Goal: Task Accomplishment & Management: Manage account settings

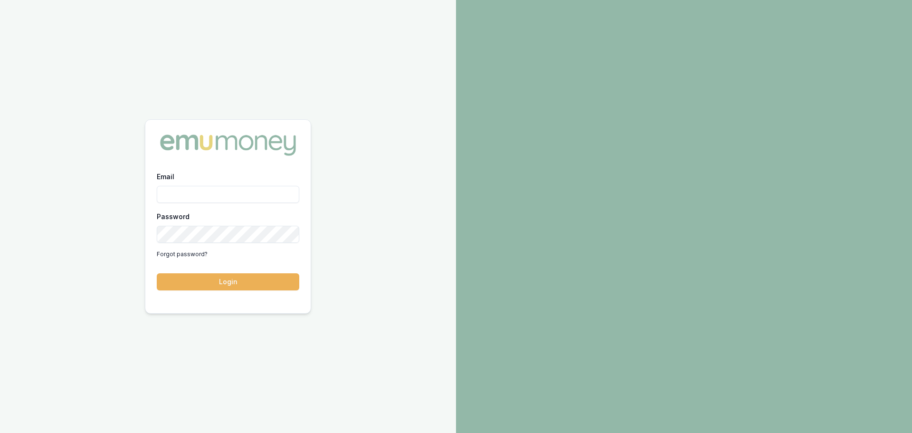
click at [192, 195] on input "Email" at bounding box center [228, 194] width 142 height 17
type input "brad.hearns@emumoney.com.au"
click at [237, 281] on button "Login" at bounding box center [228, 281] width 142 height 17
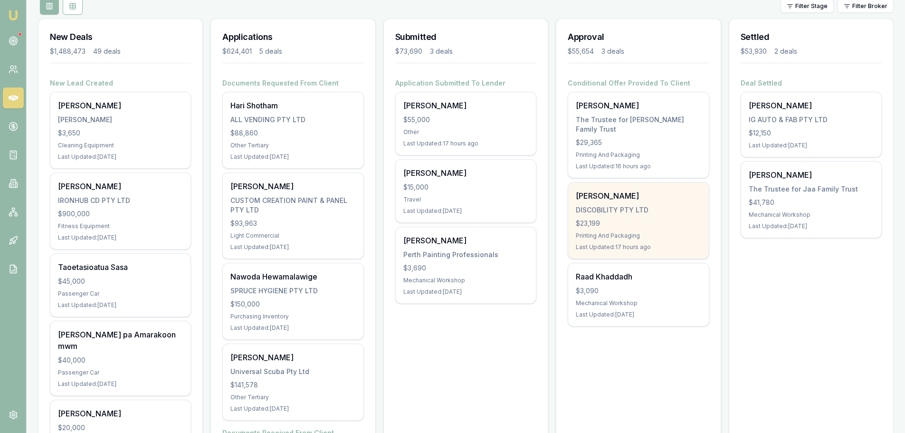
scroll to position [142, 0]
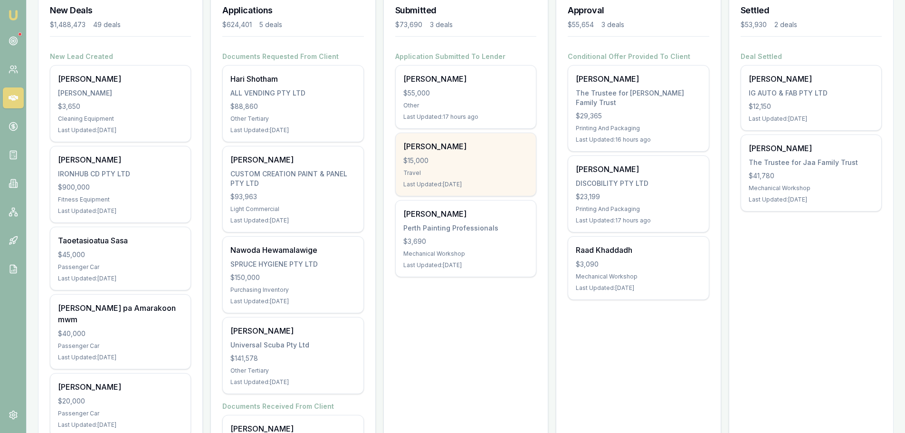
click at [448, 163] on div "$15,000" at bounding box center [465, 160] width 125 height 9
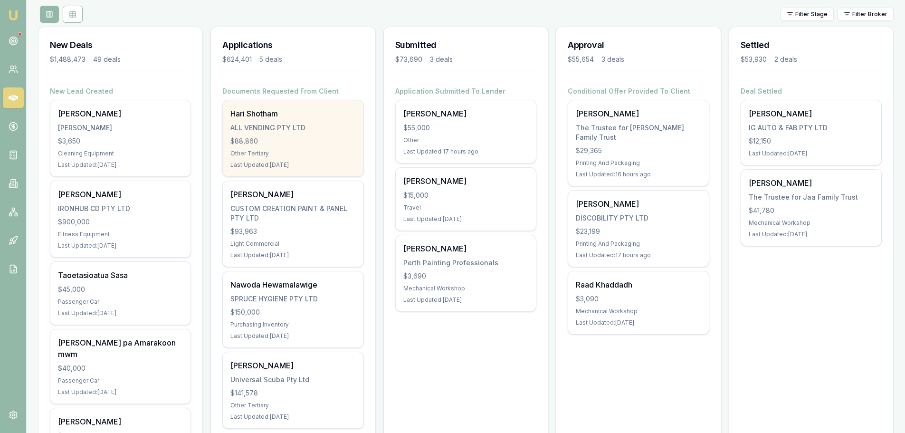
scroll to position [95, 0]
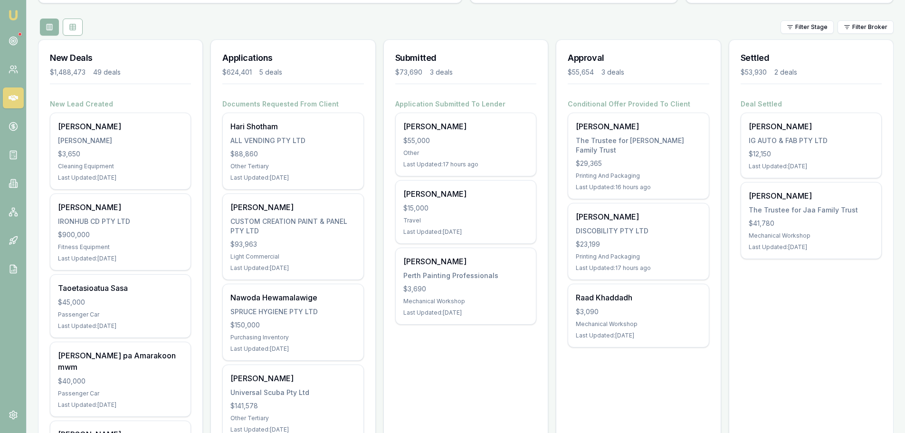
click at [384, 298] on div "Application Submitted To Lender Shaun Ellis $55,000 Other Last Updated: 17 hour…" at bounding box center [466, 217] width 164 height 237
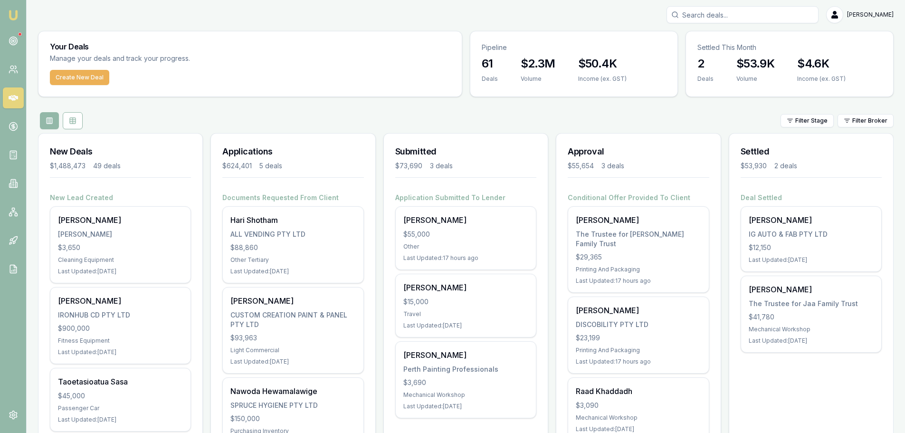
scroll to position [0, 0]
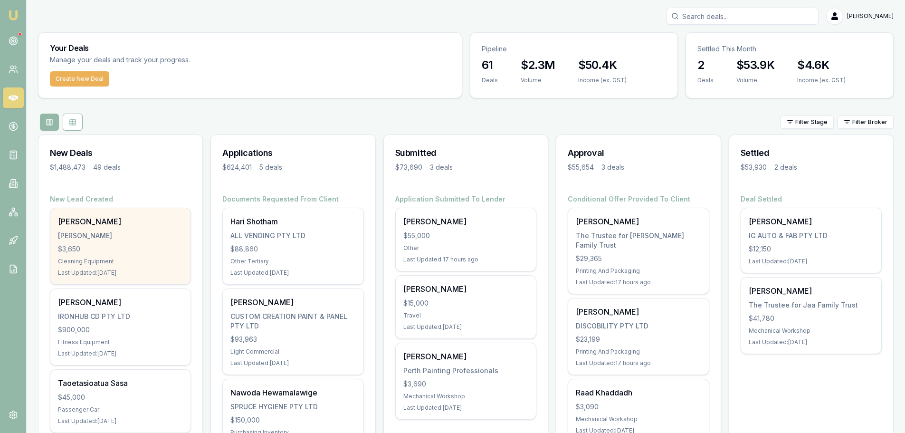
click at [109, 240] on div "Napaporn Barrett-lennard BARRETT-LENNARD, NAPAPORN $3,650 Cleaning Equipment La…" at bounding box center [120, 246] width 140 height 76
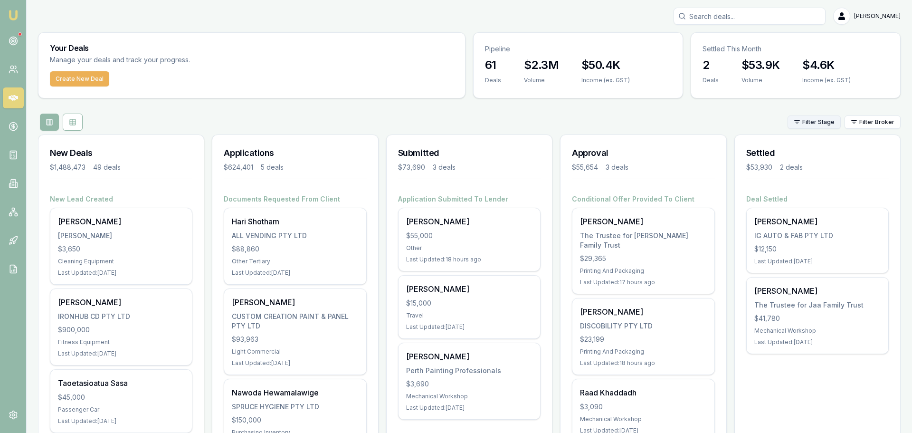
click at [817, 126] on html "Emu Broker Brad Hearns Toggle Menu Your Deals Manage your deals and track your …" at bounding box center [456, 216] width 912 height 433
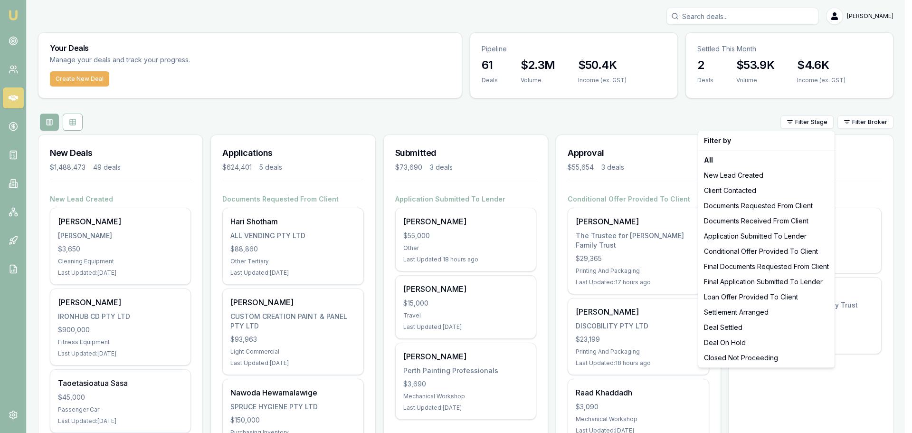
click at [722, 113] on html "Emu Broker Brad Hearns Toggle Menu Your Deals Manage your deals and track your …" at bounding box center [456, 216] width 912 height 433
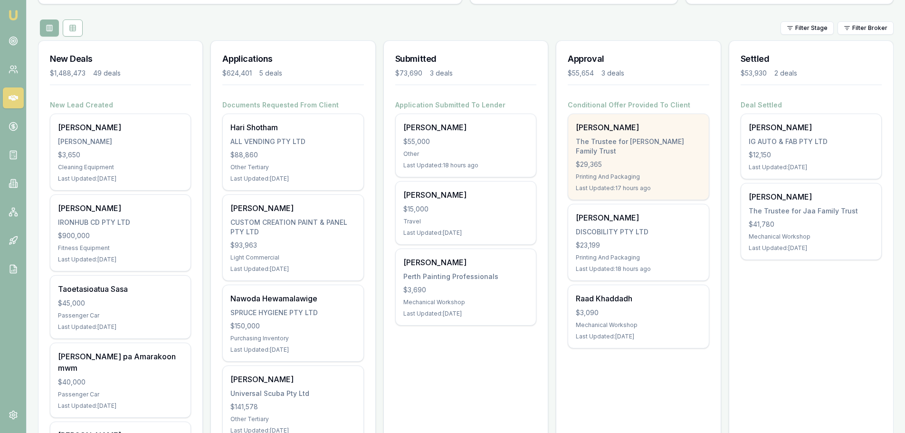
scroll to position [95, 0]
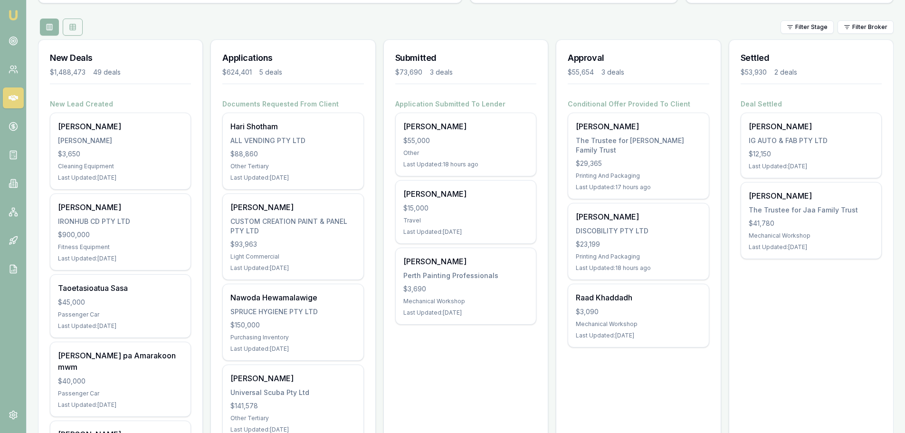
click at [73, 34] on button at bounding box center [73, 27] width 20 height 17
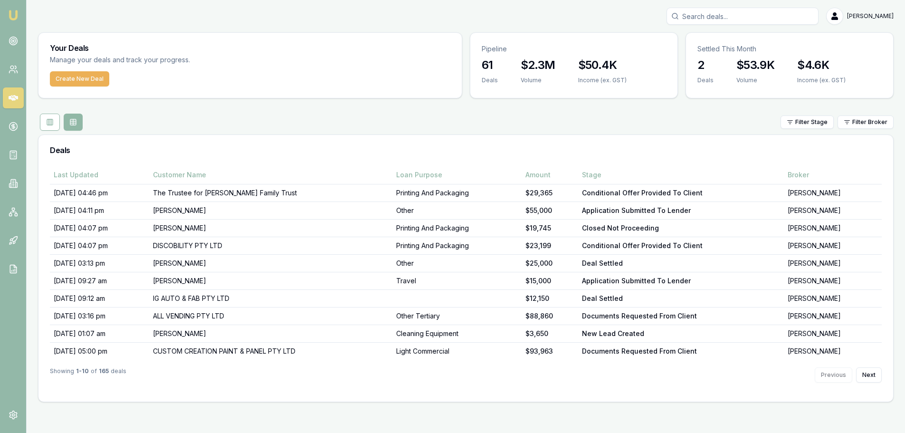
scroll to position [0, 0]
click at [49, 120] on icon at bounding box center [50, 122] width 8 height 8
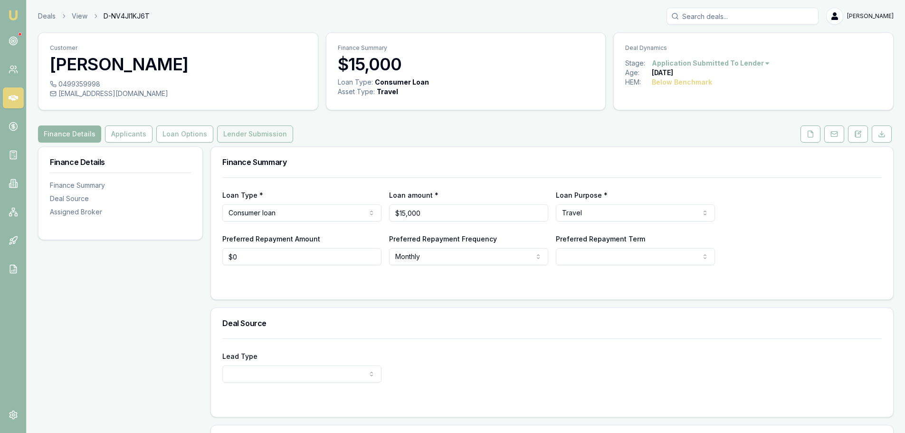
click at [218, 136] on button "Lender Submission" at bounding box center [255, 133] width 76 height 17
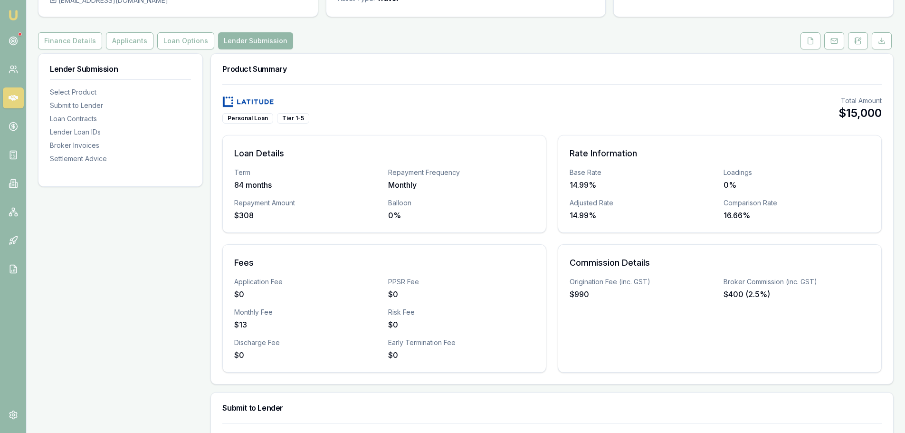
scroll to position [95, 0]
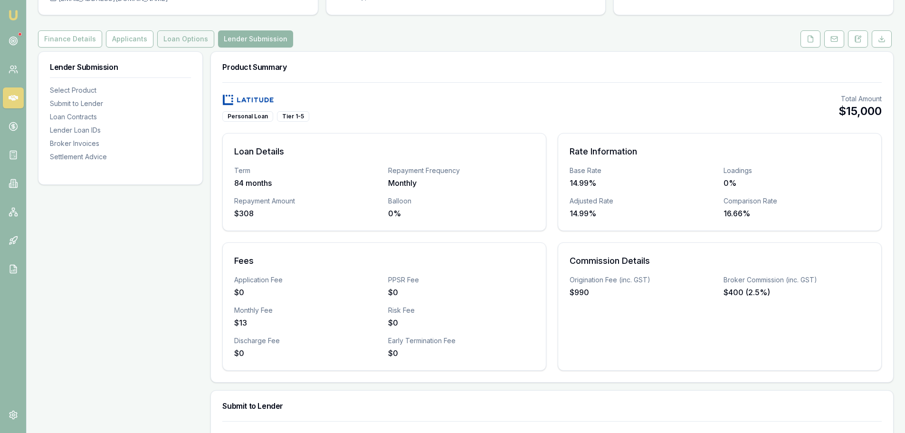
click at [173, 37] on button "Loan Options" at bounding box center [185, 38] width 57 height 17
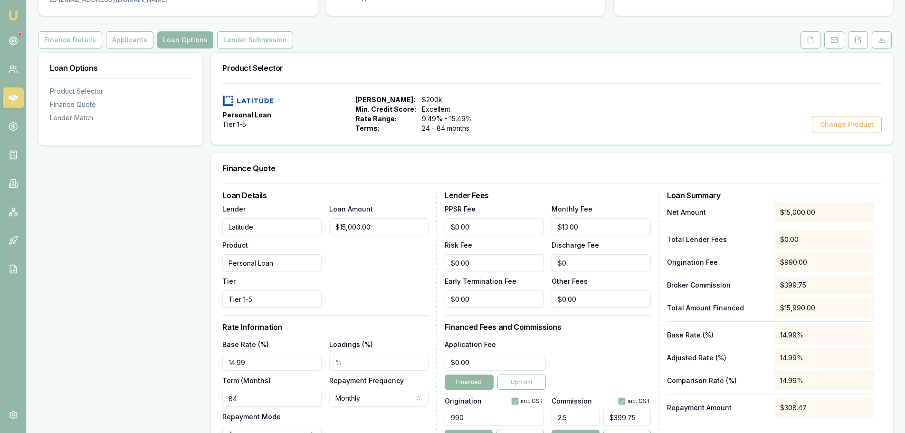
scroll to position [95, 0]
drag, startPoint x: 378, startPoint y: 231, endPoint x: 331, endPoint y: 229, distance: 46.6
click at [331, 229] on input "15000" at bounding box center [378, 225] width 99 height 17
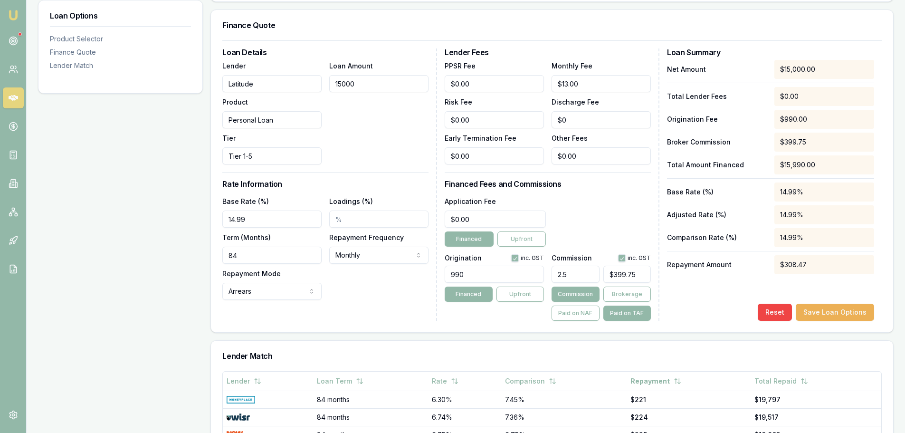
scroll to position [237, 0]
type input "$15,000.00"
drag, startPoint x: 643, startPoint y: 277, endPoint x: 586, endPoint y: 275, distance: 56.5
click at [586, 275] on div "2.5 399.75" at bounding box center [600, 271] width 99 height 21
type input "$399.75"
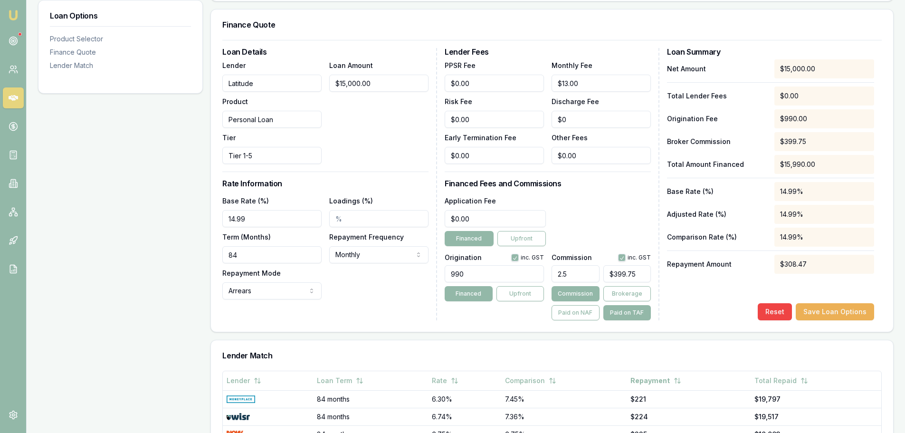
click at [86, 239] on div "Loan Options Product Selector Finance Quote Lender Match" at bounding box center [120, 259] width 165 height 700
drag, startPoint x: 392, startPoint y: 82, endPoint x: 305, endPoint y: 73, distance: 86.9
click at [305, 73] on div "Lender Latitude Product Personal Loan Tier Tier 1-5 Loan Amount 15000" at bounding box center [325, 111] width 206 height 104
drag, startPoint x: 368, startPoint y: 81, endPoint x: 314, endPoint y: 80, distance: 53.7
click at [314, 80] on div "Lender Latitude Product Personal Loan Tier Tier 1-5 Loan Amount 15000" at bounding box center [325, 111] width 206 height 104
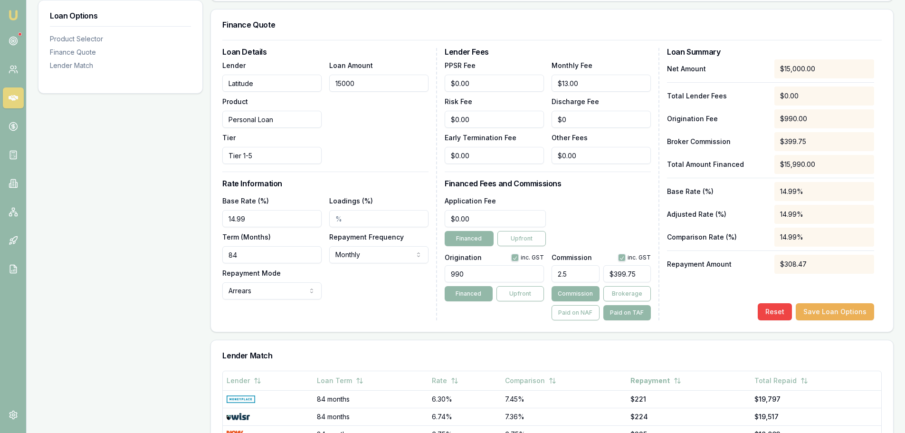
drag, startPoint x: 375, startPoint y: 85, endPoint x: 329, endPoint y: 84, distance: 46.1
click at [329, 84] on input "15000" at bounding box center [378, 83] width 99 height 17
type input "4"
type input "$24.85"
type input "42"
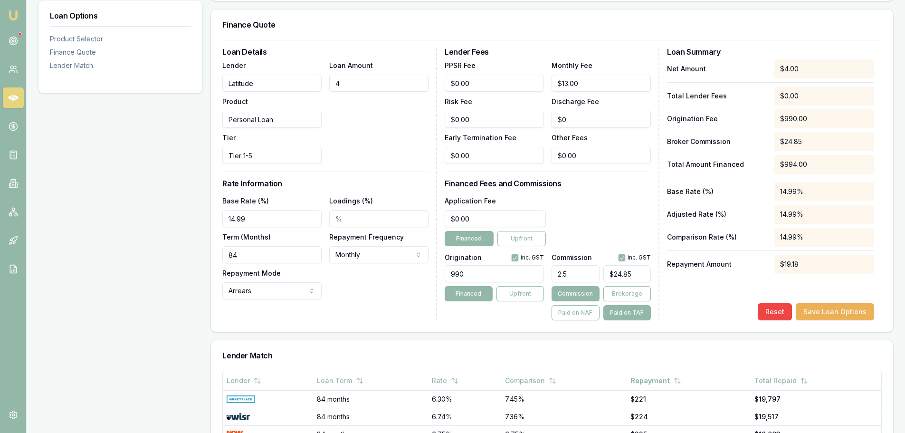
type input "$25.80"
type input "420"
type input "$35.25"
type input "4208"
type input "$129.95"
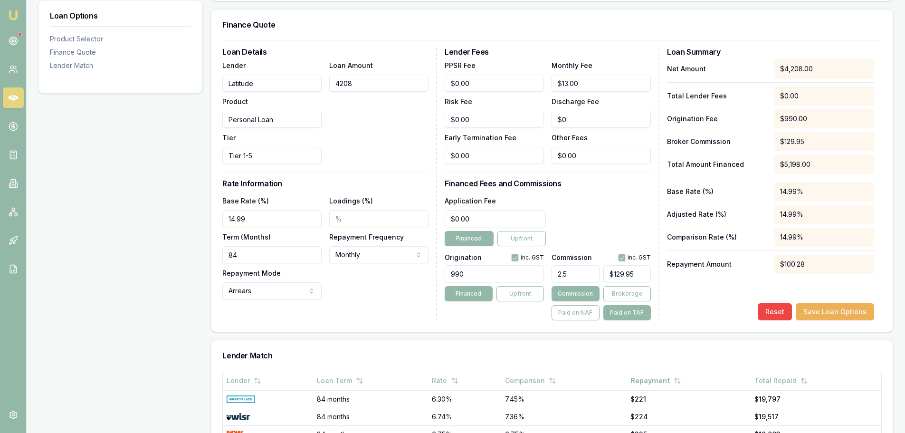
type input "42087"
type input "$1,076.93"
type input "42087.4"
type input "$1,076.94"
type input "$42,087.40"
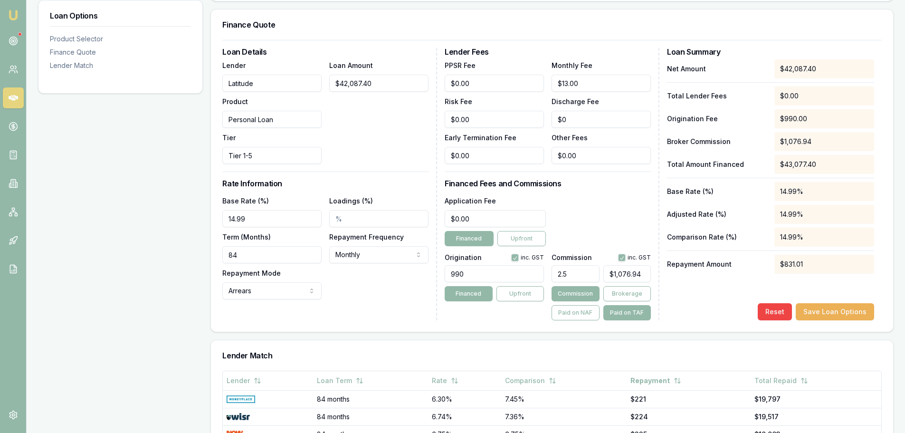
type input "14.99%"
click at [357, 283] on div "Base Rate (%) 14.99% Loadings (%) Term (Months) 84 Repayment Frequency Monthly …" at bounding box center [325, 247] width 206 height 104
type input "1076.935"
drag, startPoint x: 645, startPoint y: 273, endPoint x: 587, endPoint y: 272, distance: 58.4
click at [587, 272] on div "2.5 1076.935" at bounding box center [600, 271] width 99 height 21
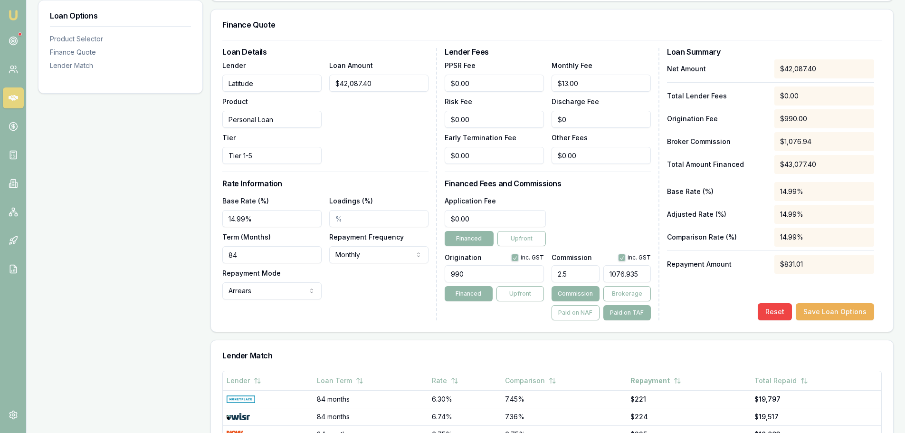
type input "0.009285611480730035"
type input "4"
type input "0.09285611480730034"
type input "40"
type input "0.9285611480730035"
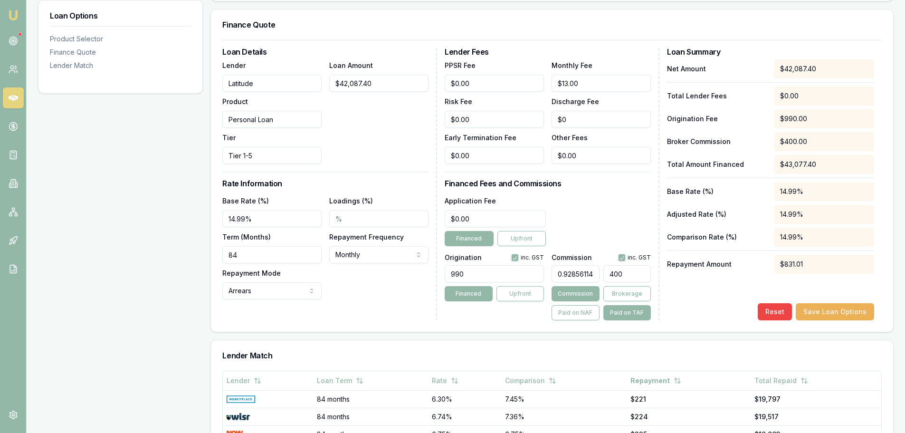
type input "$400.00"
click at [658, 303] on div "Lender Fees PPSR Fee $0.00 Monthly Fee $13.00 Risk Fee $0.00 Discharge Fee $0 E…" at bounding box center [552, 184] width 215 height 272
click at [739, 217] on p "Adjusted Rate (%)" at bounding box center [717, 213] width 100 height 9
click at [822, 302] on div "Net Amount $42,087.40 Total Lender Fees $0.00 Origination Fee $990.00 Broker Co…" at bounding box center [770, 189] width 207 height 261
click at [835, 317] on button "Save Loan Options" at bounding box center [835, 311] width 78 height 17
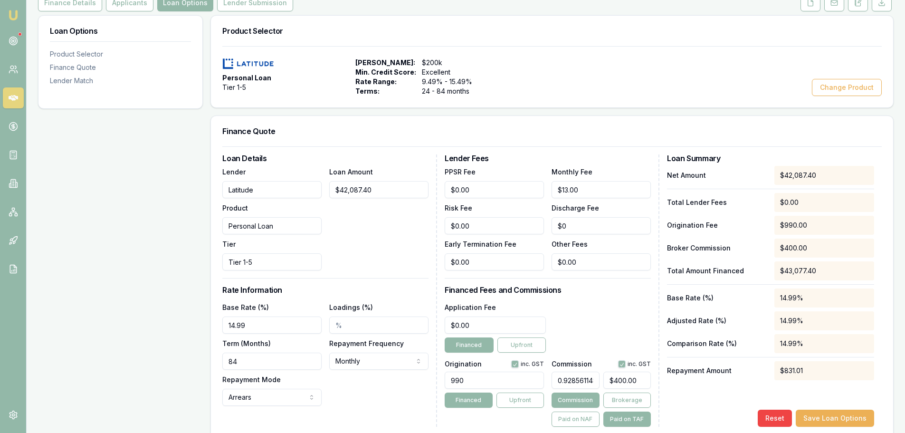
scroll to position [0, 0]
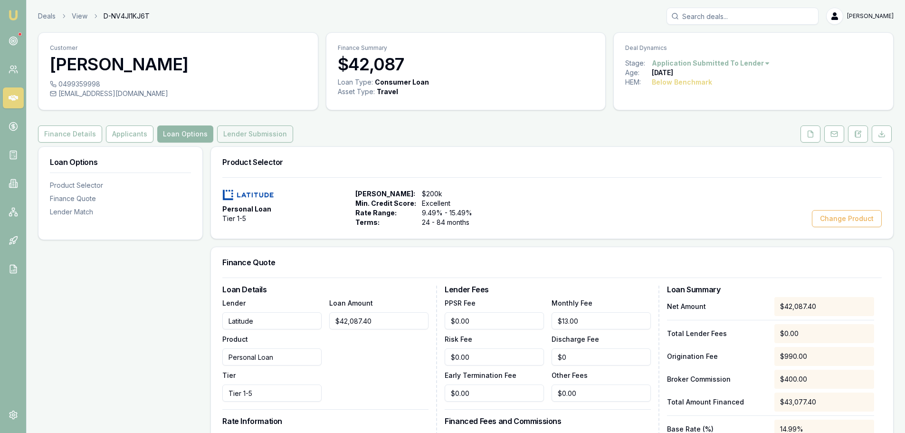
click at [230, 131] on button "Lender Submission" at bounding box center [255, 133] width 76 height 17
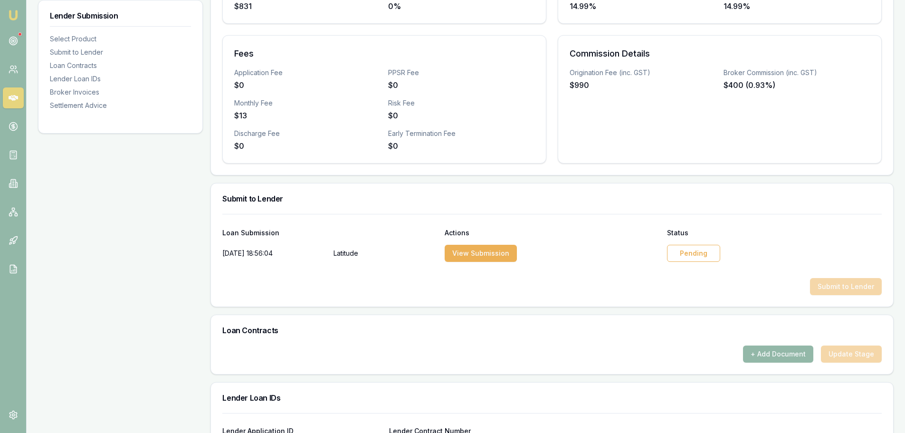
scroll to position [332, 0]
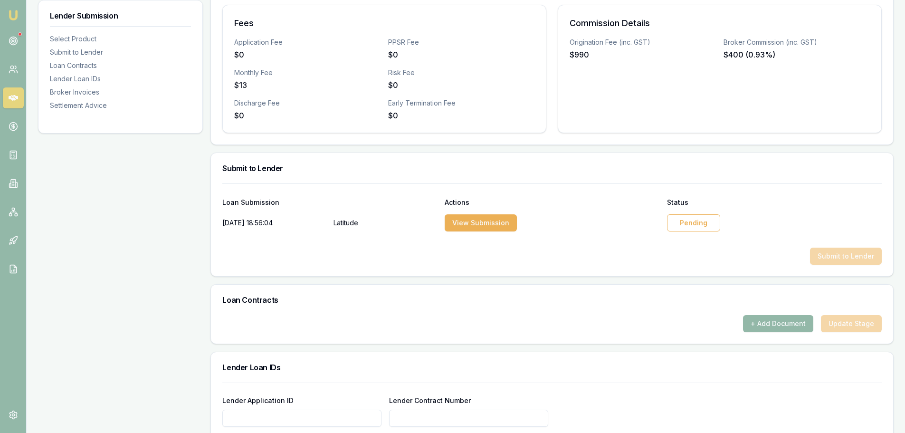
click at [701, 223] on div "Pending" at bounding box center [693, 222] width 53 height 17
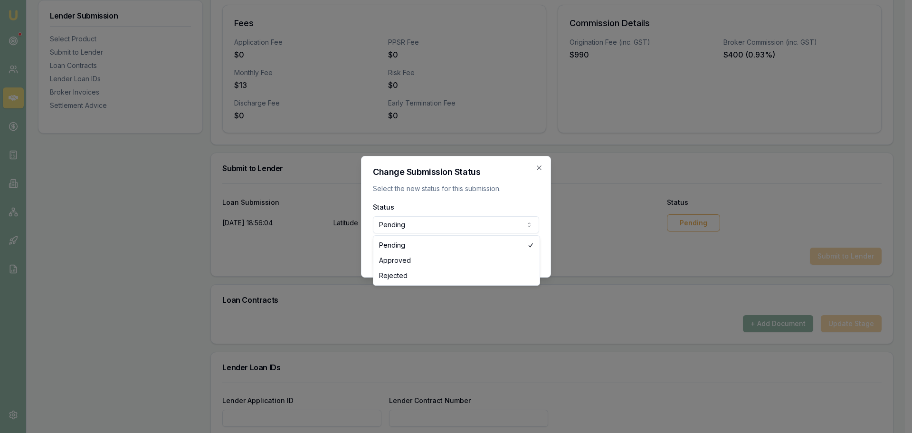
select select "APPROVED"
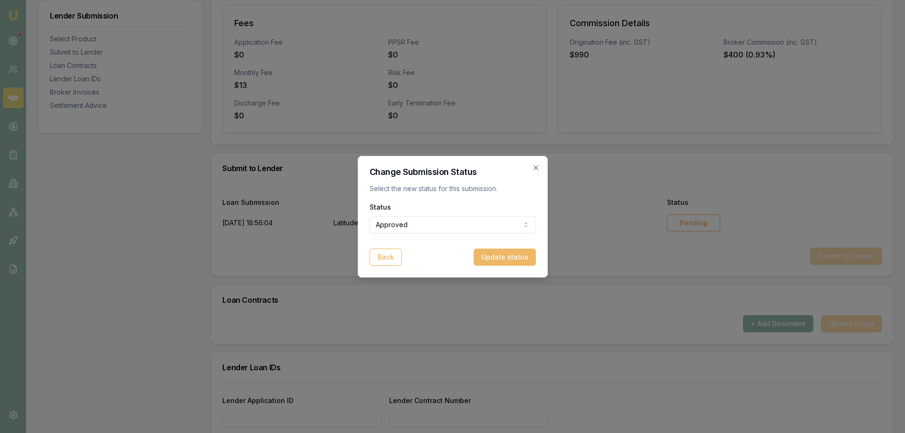
click at [494, 258] on button "Update status" at bounding box center [505, 256] width 62 height 17
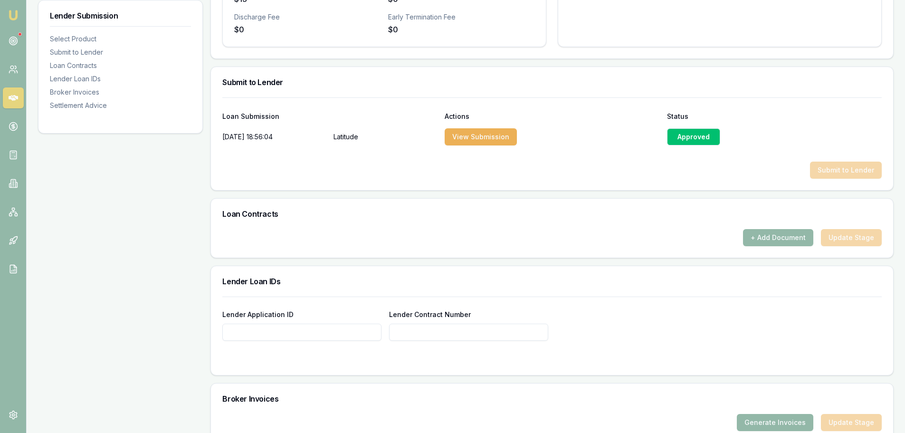
scroll to position [427, 0]
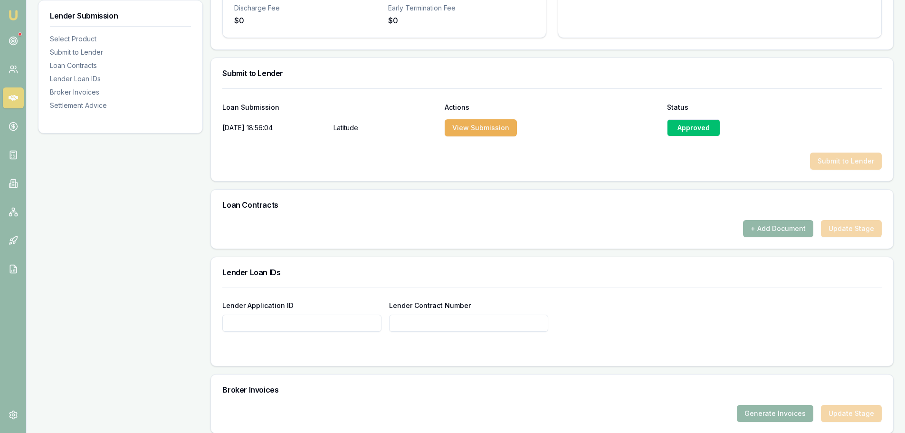
click at [285, 329] on input "Lender Application ID" at bounding box center [301, 322] width 159 height 17
click at [790, 231] on button "+ Add Document" at bounding box center [778, 228] width 70 height 17
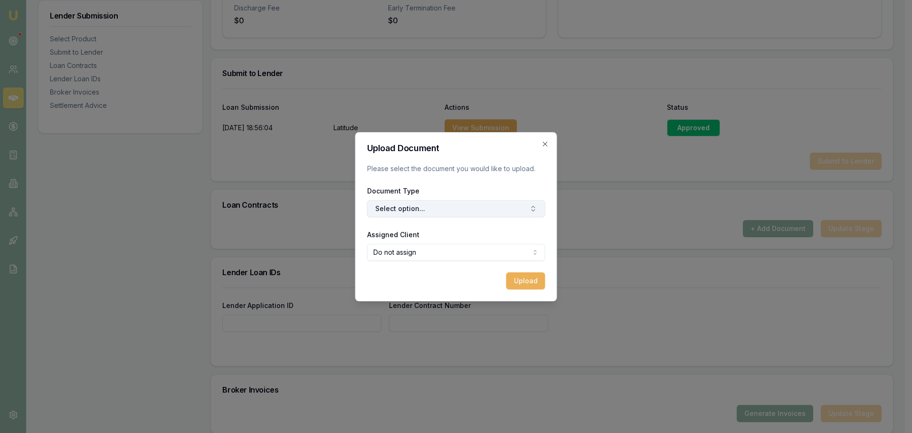
click at [397, 212] on button "Select option..." at bounding box center [456, 208] width 178 height 17
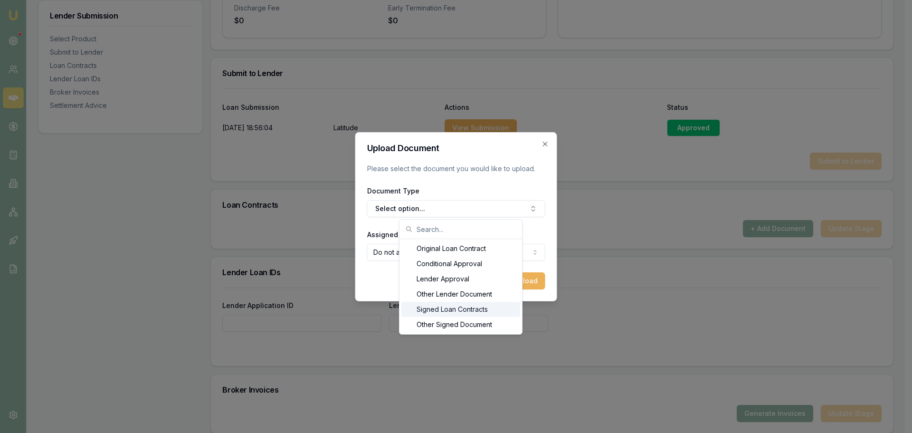
click at [467, 313] on div "Signed Loan Contracts" at bounding box center [460, 309] width 119 height 15
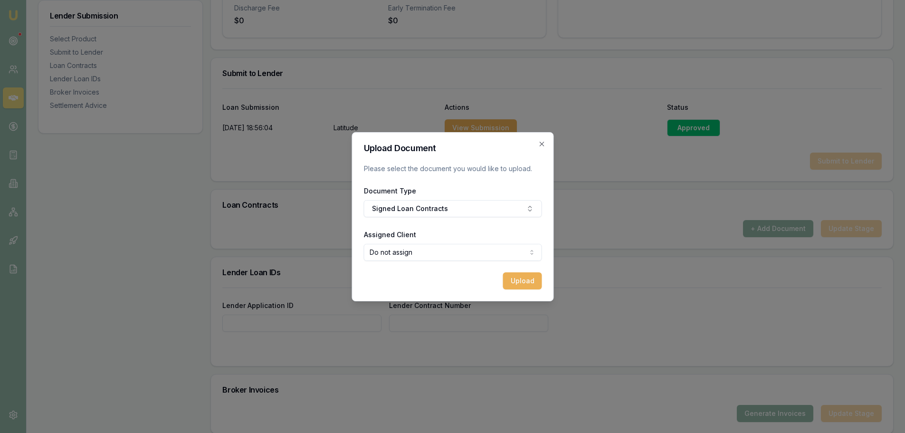
click at [520, 290] on div "Upload Document Please select the document you would like to upload. Document T…" at bounding box center [452, 216] width 202 height 169
click at [522, 278] on button "Upload" at bounding box center [522, 280] width 39 height 17
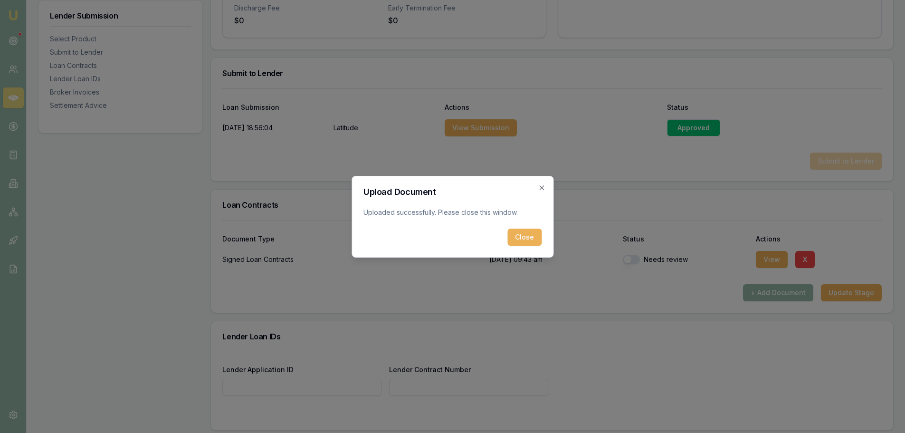
click at [524, 237] on button "Close" at bounding box center [524, 236] width 34 height 17
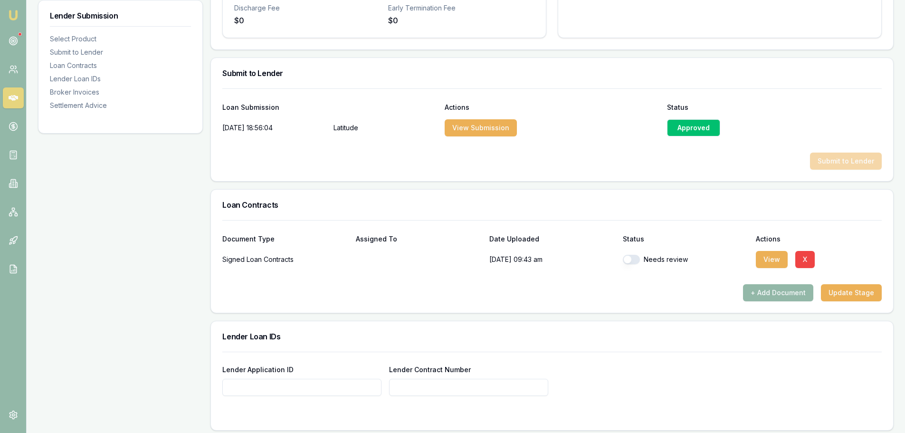
click at [636, 259] on button "button" at bounding box center [631, 259] width 17 height 9
checkbox input "true"
click at [610, 308] on div "Document Type Assigned To Date Uploaded Status Actions Signed Loan Contracts 15…" at bounding box center [552, 266] width 682 height 93
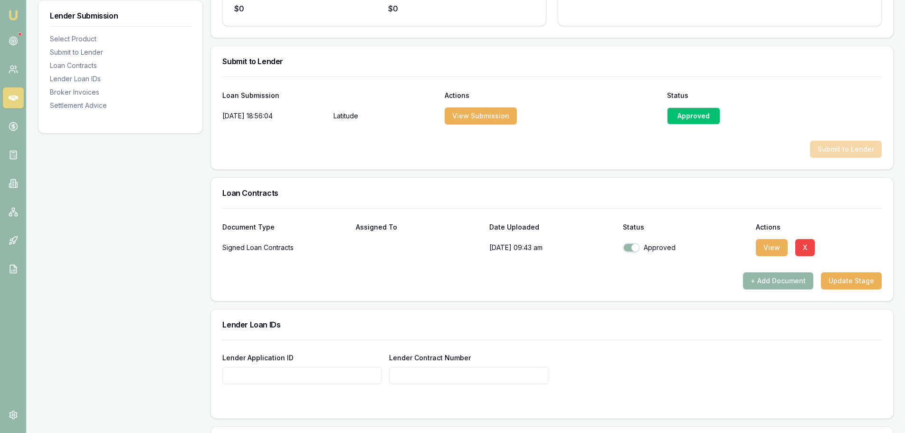
scroll to position [446, 0]
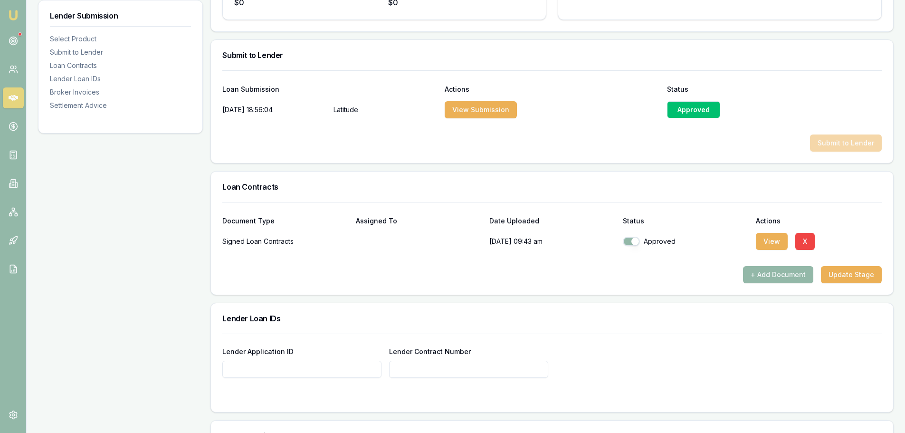
click at [251, 375] on input "Lender Application ID" at bounding box center [301, 369] width 159 height 17
click at [317, 351] on div "Lender Application ID" at bounding box center [301, 361] width 159 height 32
click at [269, 367] on input "Lender Application ID" at bounding box center [301, 369] width 159 height 17
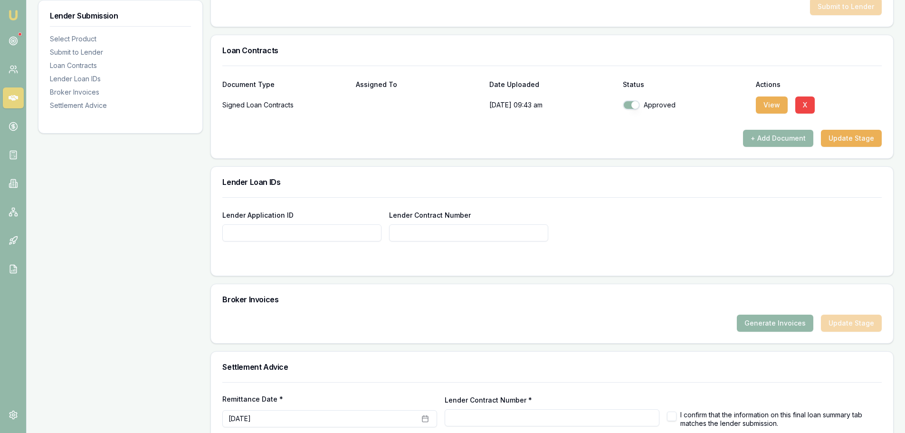
scroll to position [636, 0]
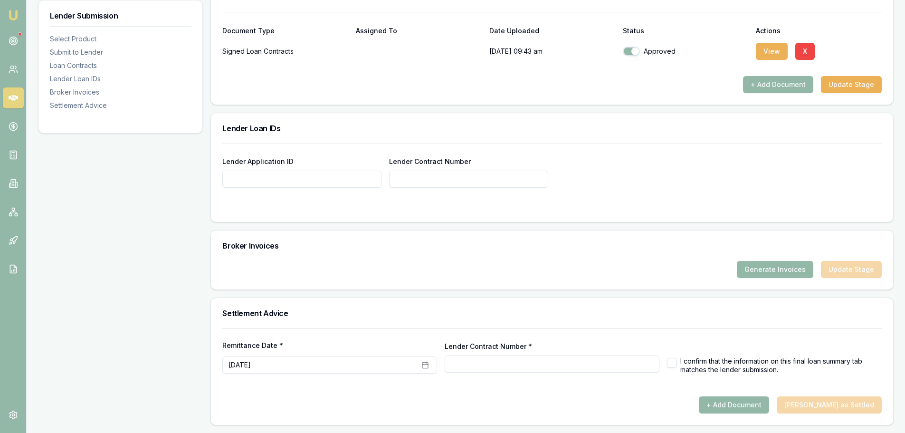
click at [259, 175] on input "Lender Application ID" at bounding box center [301, 179] width 159 height 17
paste input "APP-0000664987"
type input "APP-0000664987"
click at [447, 184] on input "Lender Contract Number" at bounding box center [468, 179] width 159 height 17
paste input "APP-0000664987"
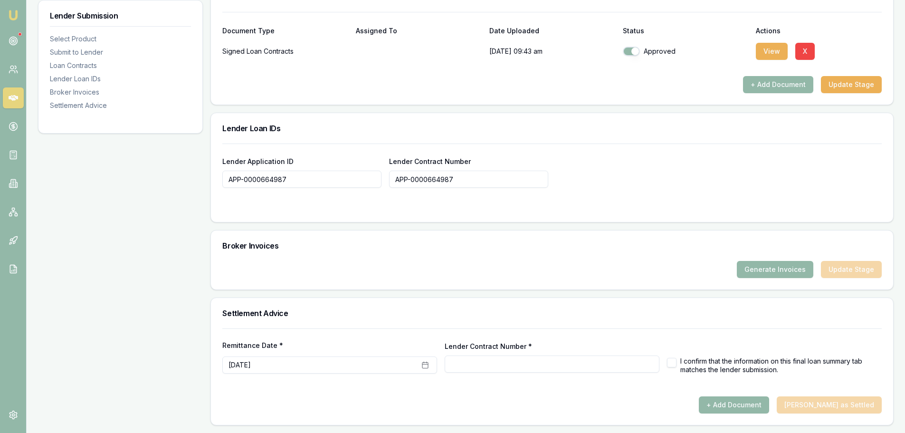
type input "APP-0000664987"
click at [488, 216] on div "Lender Application ID APP-0000664987 Lender Contract Number APP-0000664987" at bounding box center [552, 182] width 682 height 78
type input "APP-0000664987"
click at [454, 209] on div at bounding box center [551, 207] width 659 height 8
click at [674, 365] on button "button" at bounding box center [671, 362] width 9 height 9
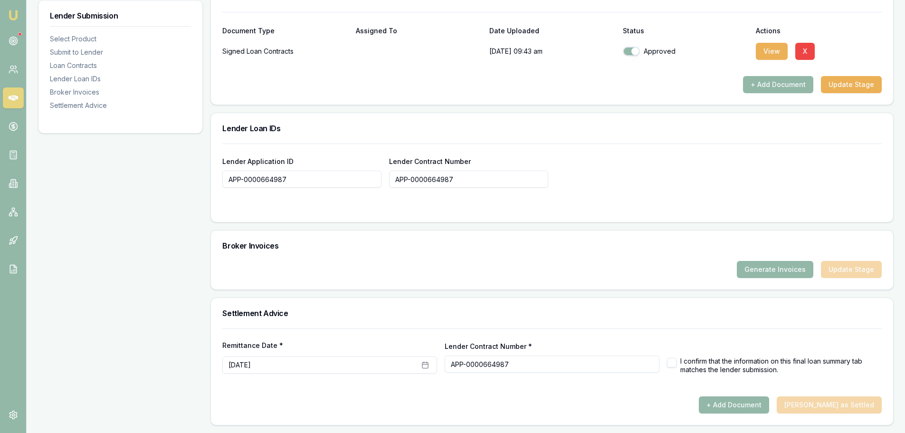
checkbox input "true"
click at [323, 363] on button "October 10th, 2025" at bounding box center [329, 364] width 215 height 17
click at [266, 304] on button "14" at bounding box center [266, 302] width 15 height 15
click at [427, 317] on div "Settlement Advice" at bounding box center [552, 313] width 682 height 30
click at [832, 402] on div "+ Add Document Mark Deal as Settled" at bounding box center [551, 404] width 659 height 17
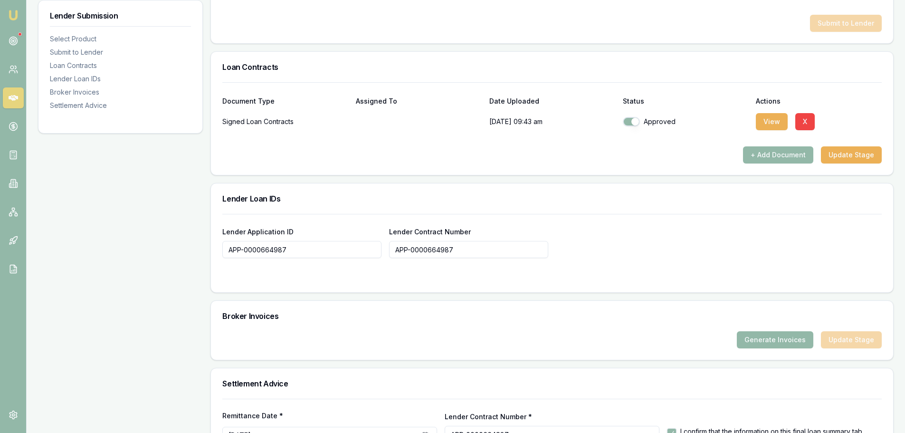
scroll to position [588, 0]
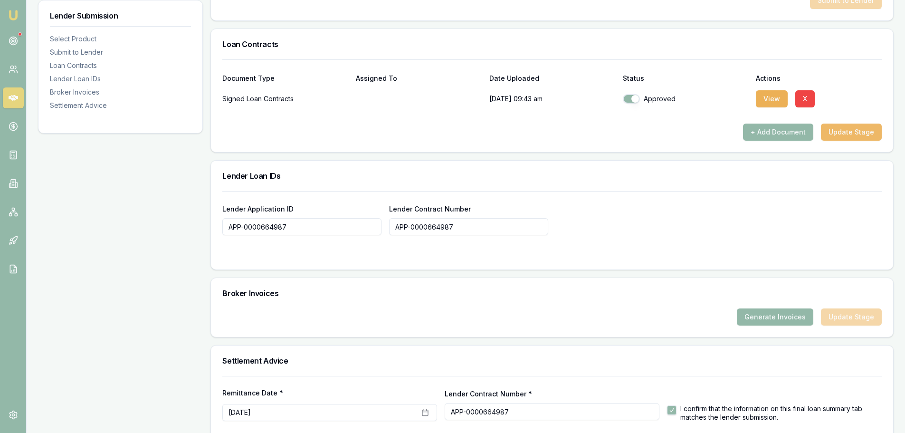
click at [839, 135] on button "Update Stage" at bounding box center [851, 131] width 61 height 17
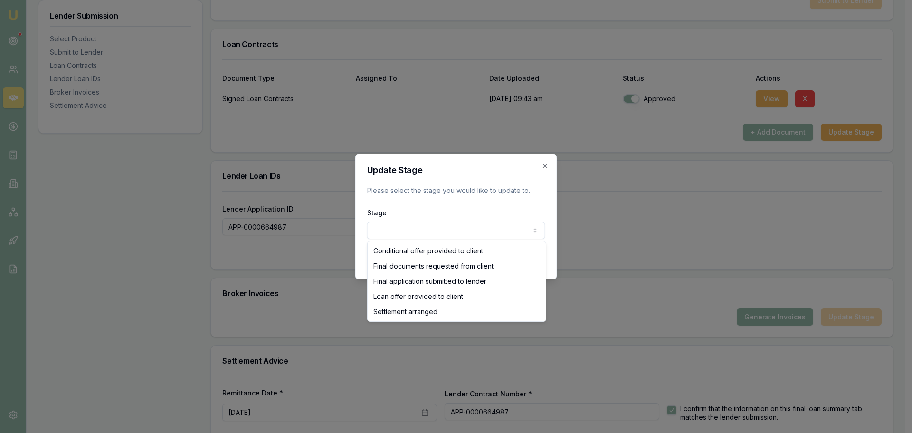
select select "SETTLEMENT_ARRANGED"
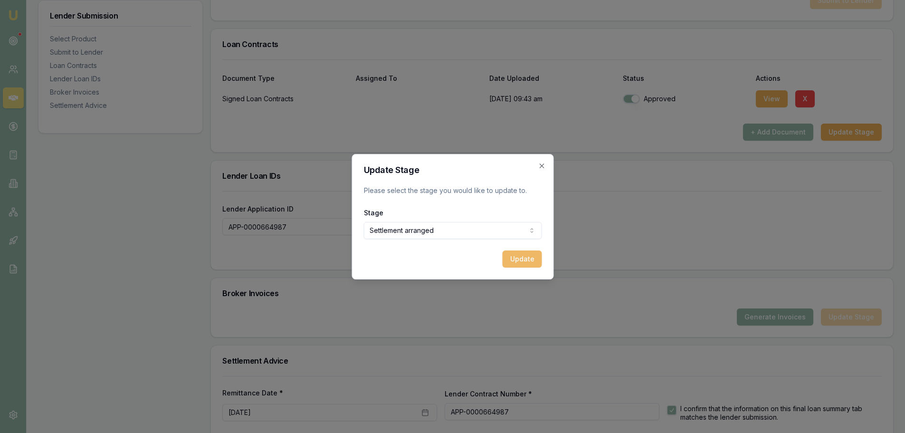
click at [532, 266] on button "Update" at bounding box center [521, 258] width 39 height 17
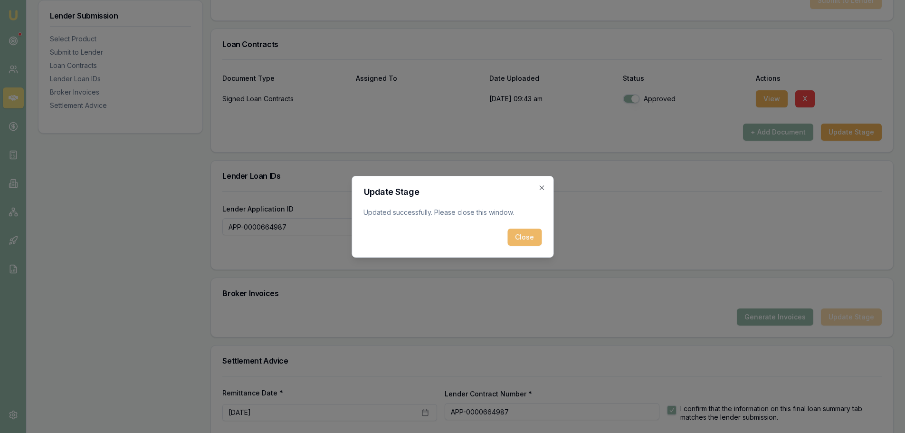
click at [532, 235] on button "Close" at bounding box center [524, 236] width 34 height 17
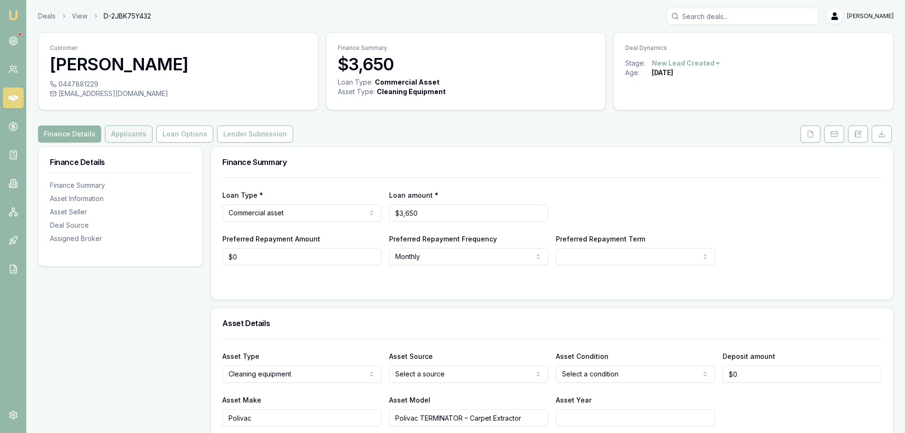
click at [131, 127] on button "Applicants" at bounding box center [128, 133] width 47 height 17
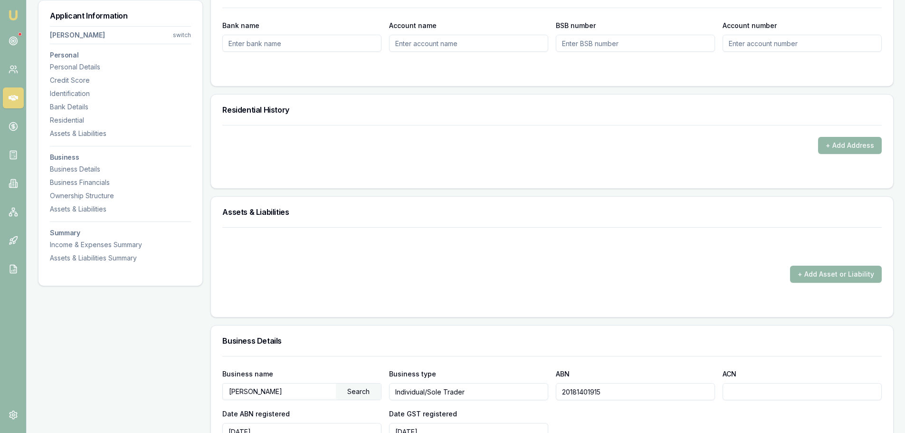
scroll to position [902, 0]
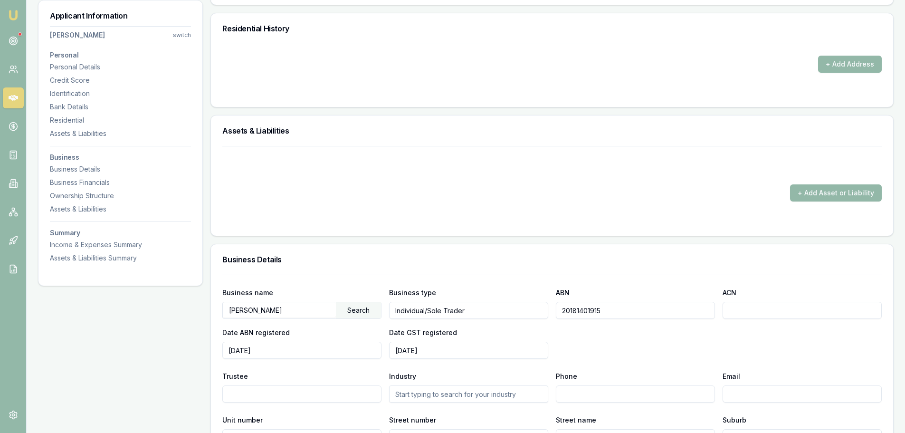
click at [253, 308] on input "[PERSON_NAME]" at bounding box center [279, 309] width 113 height 15
drag, startPoint x: 231, startPoint y: 308, endPoint x: 367, endPoint y: 313, distance: 135.9
click at [367, 313] on div "BARRETT-LENNARD, NAPAPORN Search" at bounding box center [301, 310] width 159 height 17
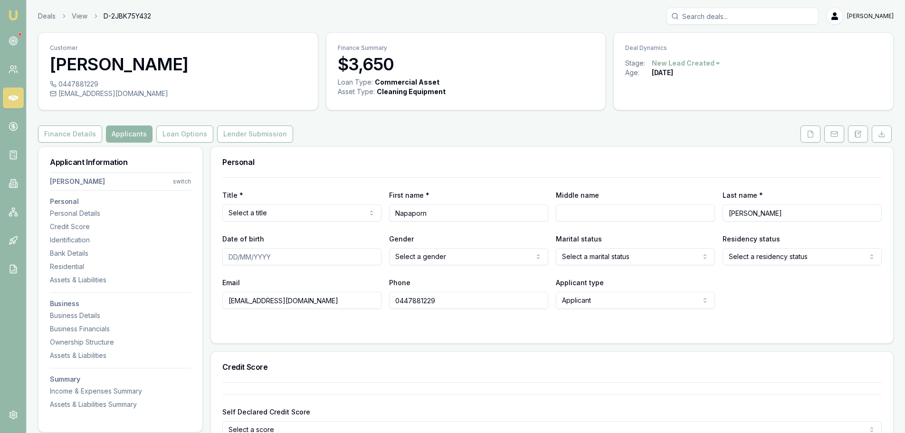
scroll to position [0, 0]
drag, startPoint x: 325, startPoint y: 302, endPoint x: 190, endPoint y: 302, distance: 135.8
click at [412, 215] on input "Napaporn" at bounding box center [468, 212] width 159 height 17
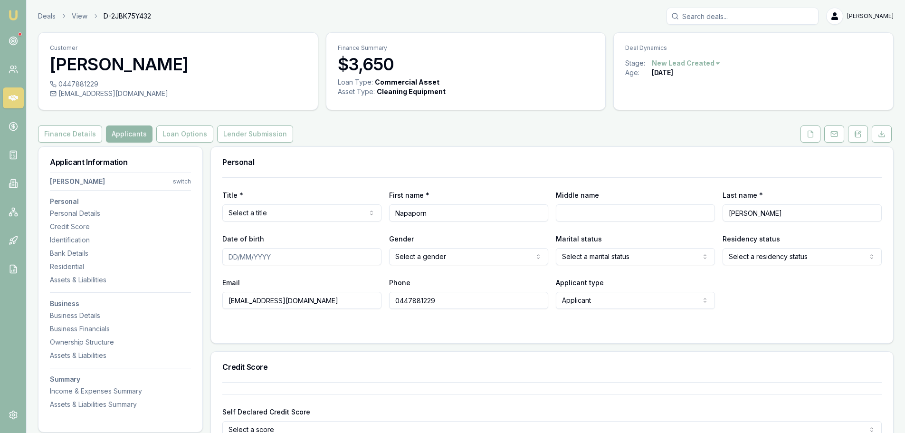
click at [521, 165] on h3 "Personal" at bounding box center [551, 162] width 659 height 8
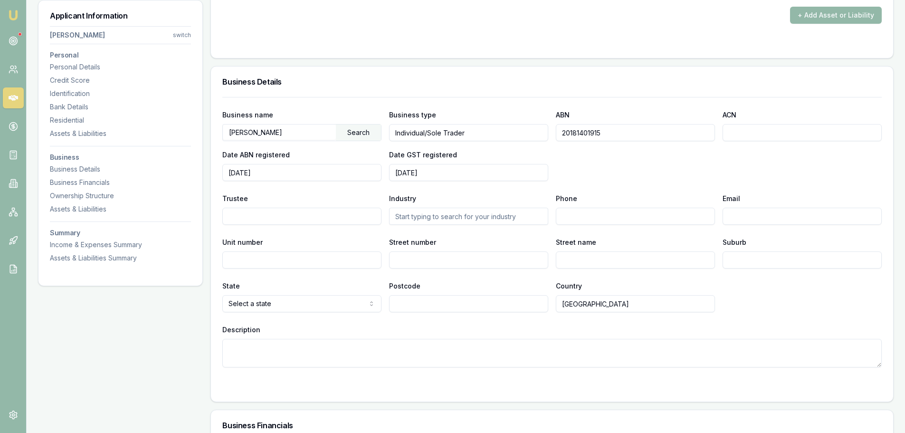
scroll to position [1092, 0]
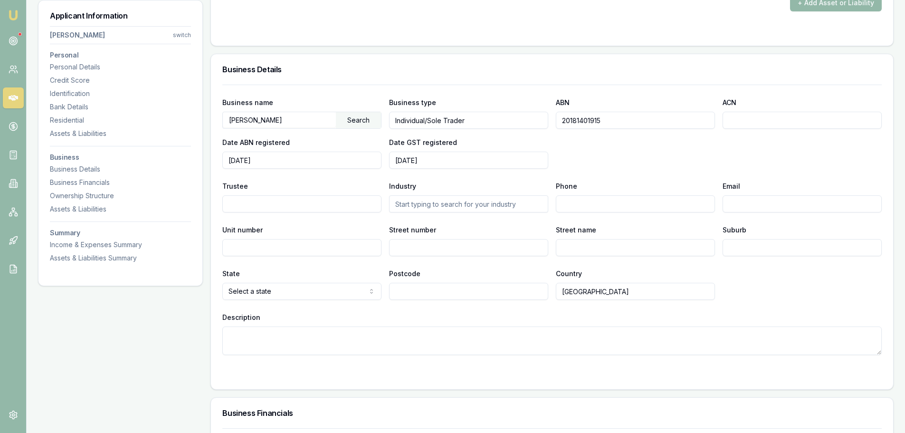
click at [570, 126] on input "20181401915" at bounding box center [635, 120] width 159 height 17
click at [484, 75] on div "Business Details" at bounding box center [552, 69] width 682 height 30
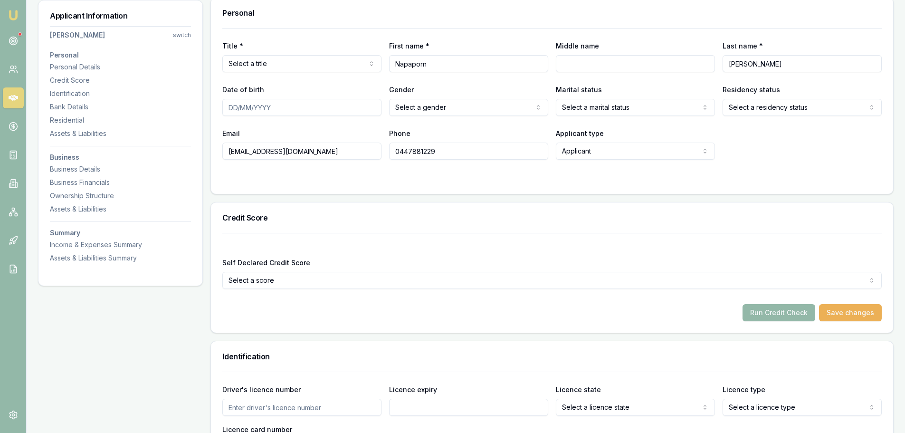
scroll to position [0, 0]
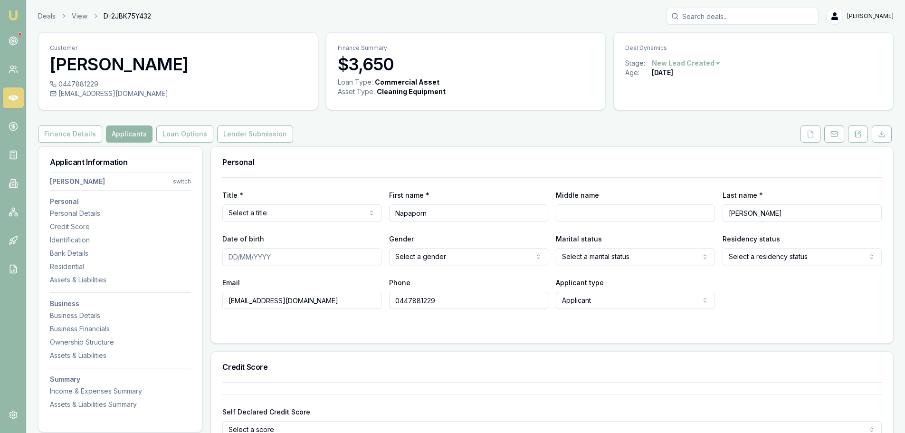
click at [13, 93] on link at bounding box center [13, 97] width 21 height 21
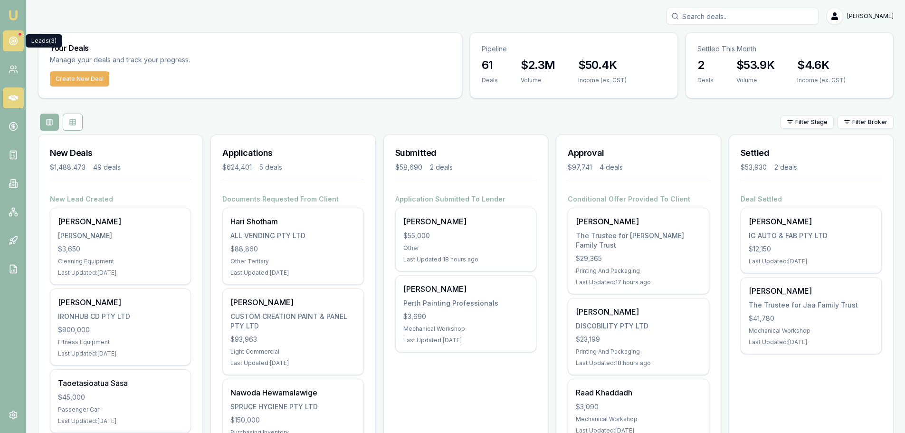
click at [14, 39] on icon at bounding box center [13, 40] width 9 height 9
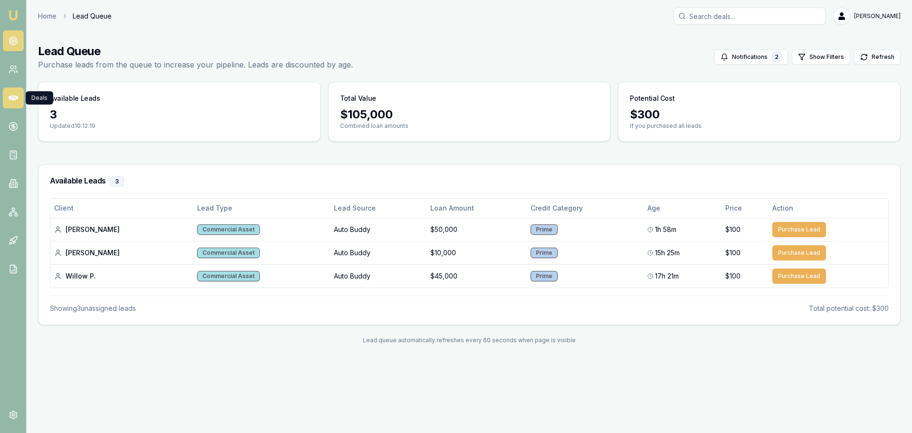
click at [12, 102] on icon at bounding box center [13, 97] width 9 height 9
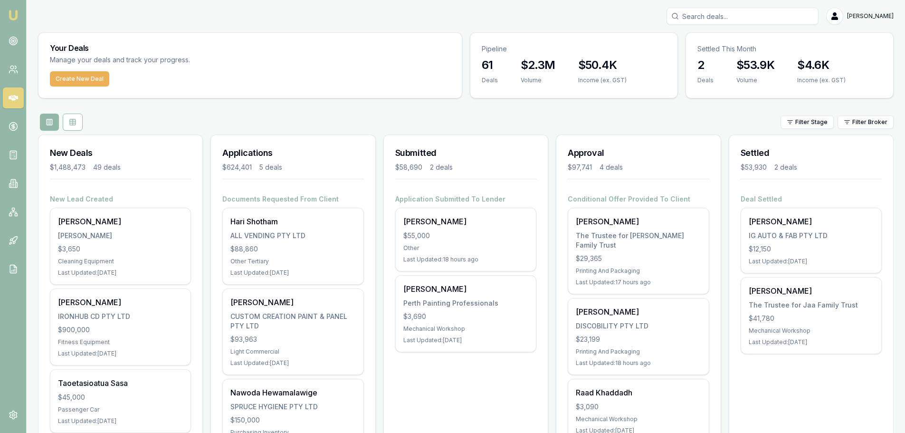
click at [266, 61] on p "Manage your deals and track your progress." at bounding box center [171, 60] width 243 height 11
click at [287, 116] on div "Filter Stage Filter Broker" at bounding box center [465, 122] width 855 height 17
